Goal: Task Accomplishment & Management: Manage account settings

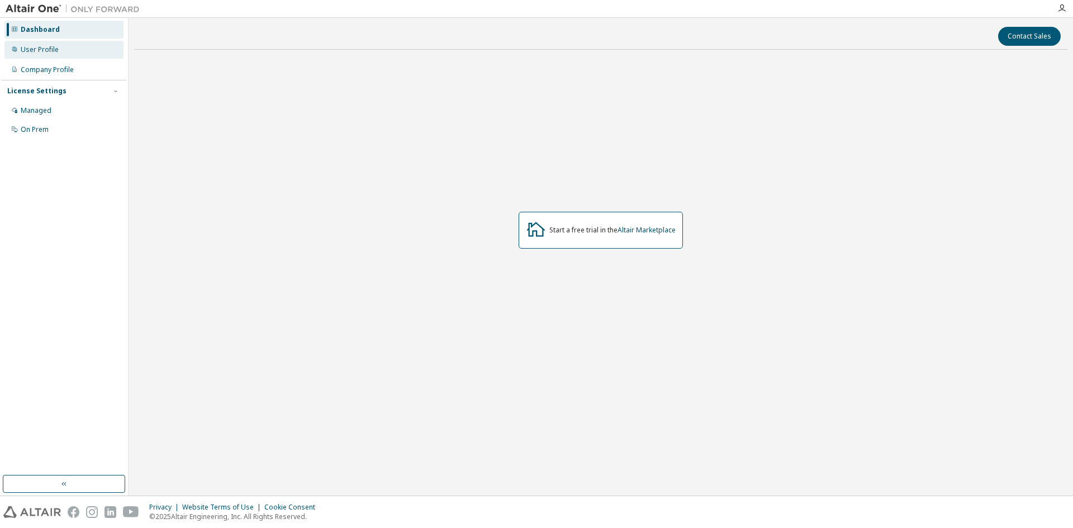
click at [71, 49] on div "User Profile" at bounding box center [63, 50] width 119 height 18
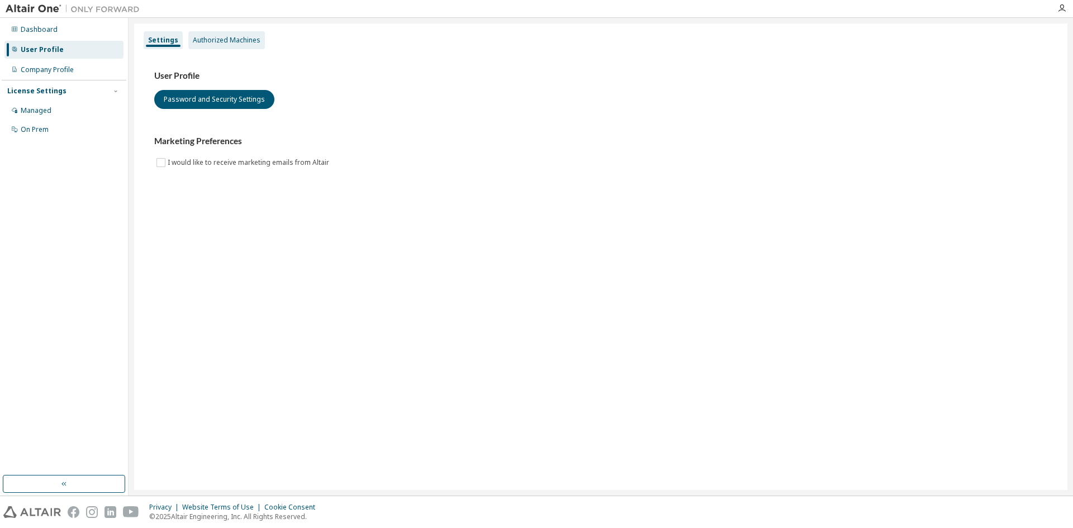
click at [241, 37] on div "Authorized Machines" at bounding box center [227, 40] width 68 height 9
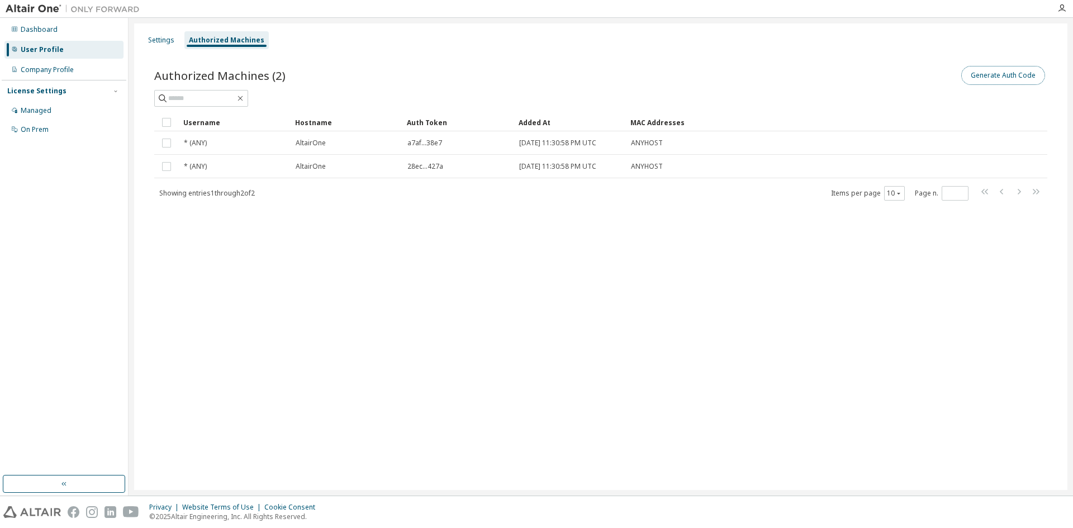
click at [999, 78] on button "Generate Auth Code" at bounding box center [1003, 75] width 84 height 19
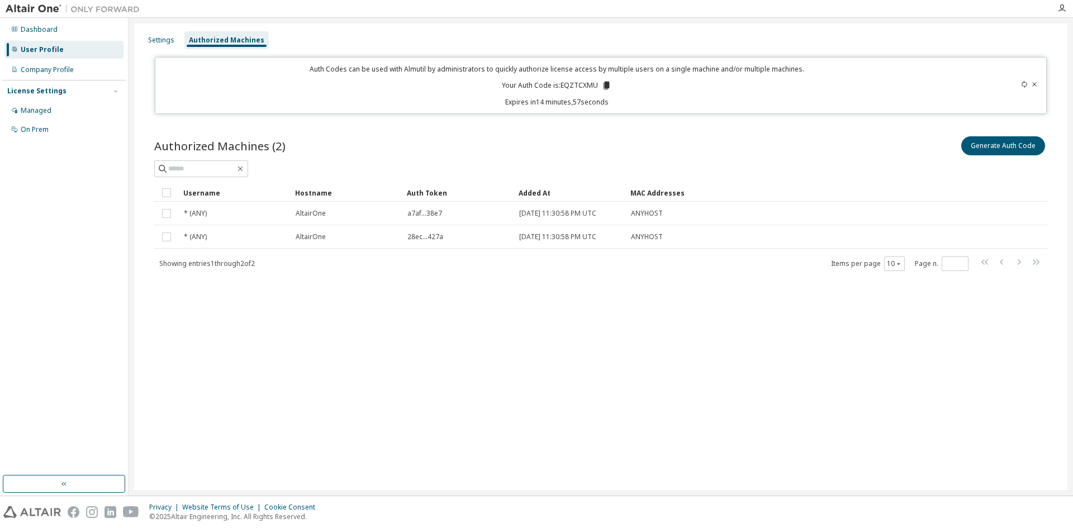
click at [579, 86] on p "Your Auth Code is: EQZTCXMU" at bounding box center [556, 85] width 109 height 10
click at [608, 87] on icon at bounding box center [606, 86] width 6 height 8
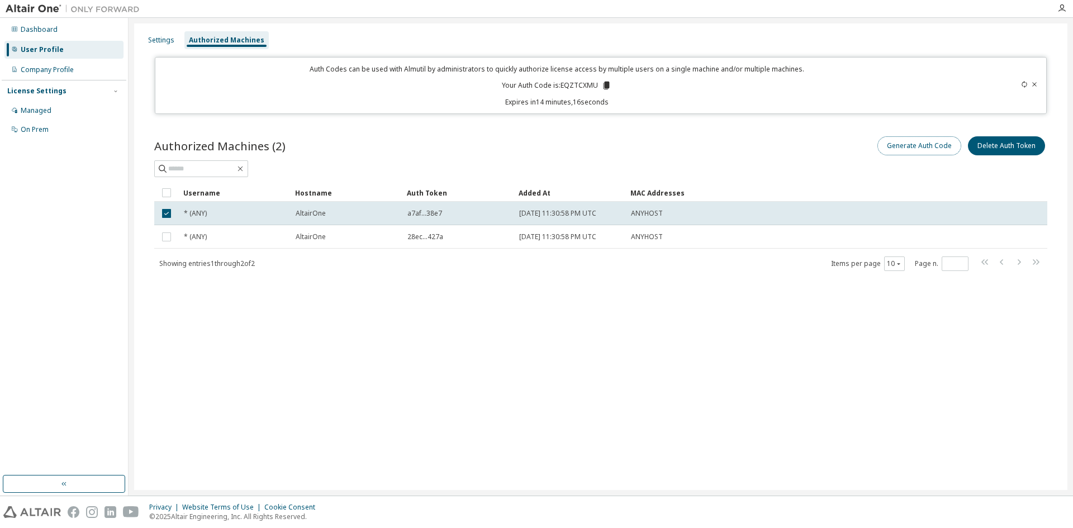
click at [933, 147] on button "Generate Auth Code" at bounding box center [919, 145] width 84 height 19
click at [694, 133] on div "Authorized Machines (2) Generate Auth Code Delete Auth Token Clear Load Save Sa…" at bounding box center [601, 211] width 920 height 180
click at [1023, 85] on icon at bounding box center [1024, 84] width 7 height 7
click at [1035, 82] on icon at bounding box center [1034, 84] width 7 height 7
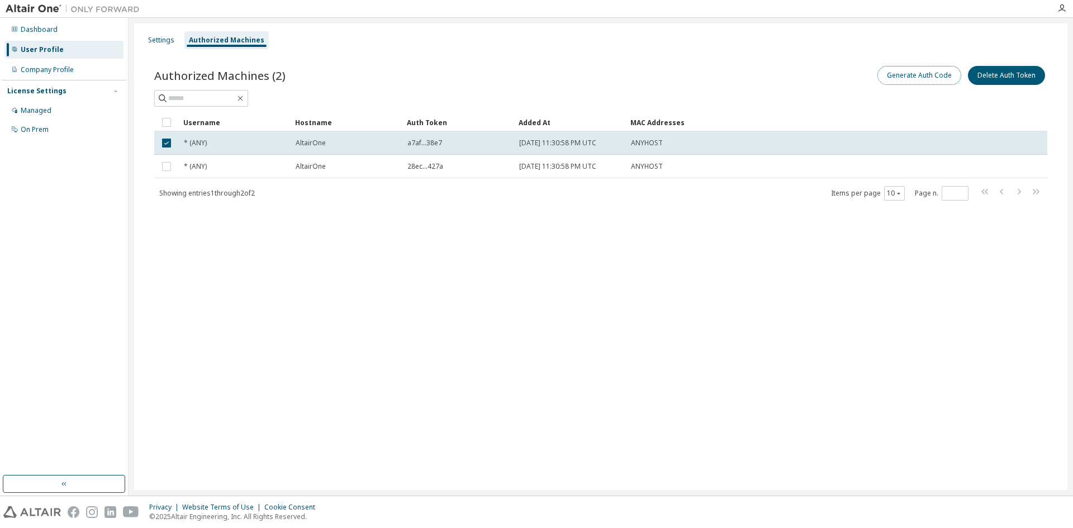
click at [931, 74] on button "Generate Auth Code" at bounding box center [919, 75] width 84 height 19
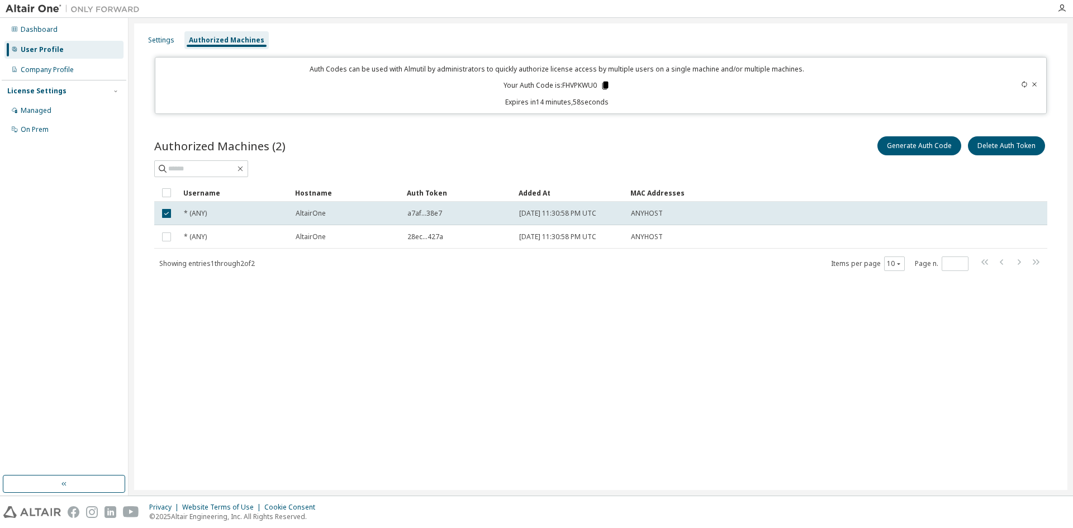
click at [607, 86] on icon at bounding box center [605, 86] width 6 height 8
